Goal: Task Accomplishment & Management: Use online tool/utility

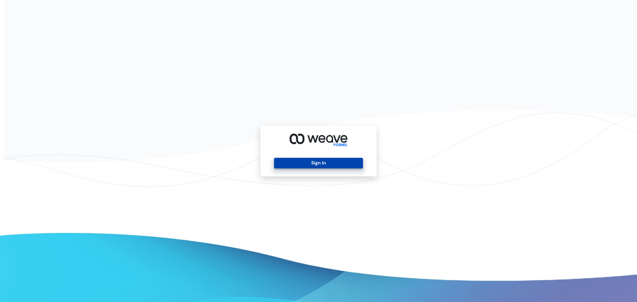
click at [329, 160] on button "Sign In" at bounding box center [318, 163] width 89 height 11
